Goal: Find specific page/section: Find specific page/section

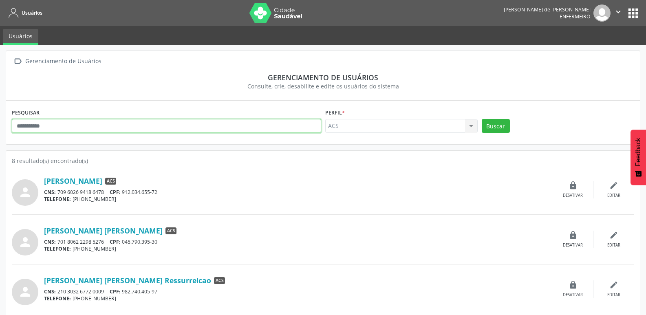
click at [36, 127] on input "text" at bounding box center [166, 126] width 309 height 14
type input "**********"
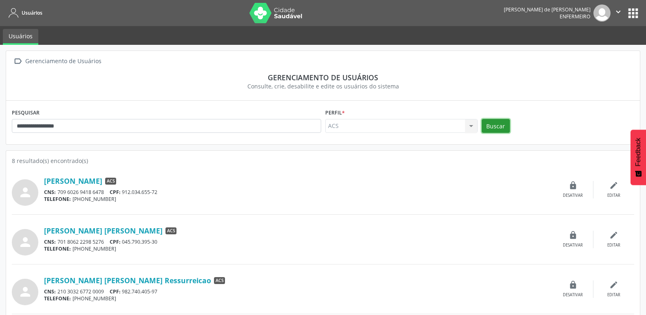
click at [495, 123] on button "Buscar" at bounding box center [495, 126] width 28 height 14
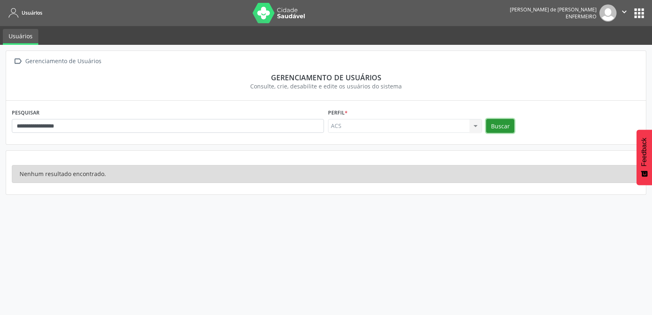
click at [500, 123] on button "Buscar" at bounding box center [500, 126] width 28 height 14
click at [640, 12] on button "apps" at bounding box center [639, 13] width 14 height 14
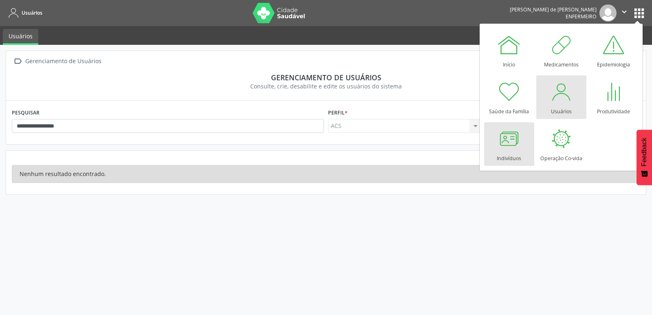
click at [515, 149] on div at bounding box center [509, 138] width 24 height 24
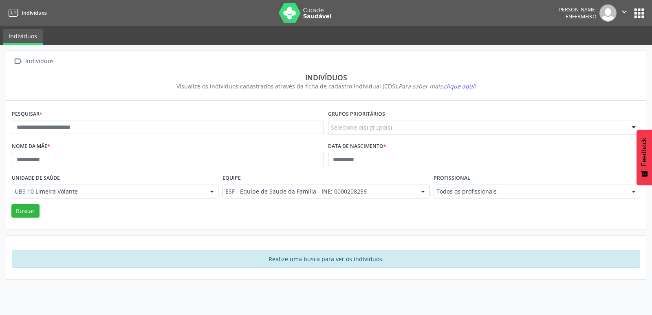
click at [636, 14] on button "apps" at bounding box center [639, 13] width 14 height 14
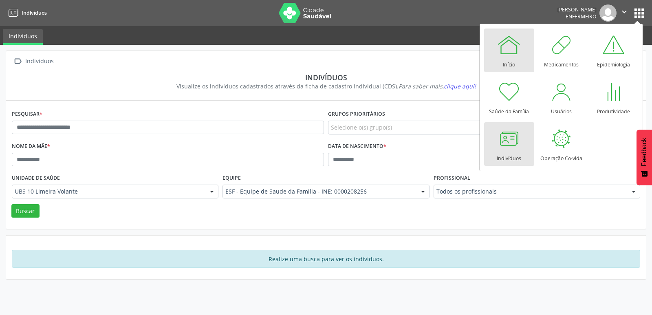
click at [499, 62] on link "Início" at bounding box center [509, 51] width 50 height 44
